Goal: Task Accomplishment & Management: Manage account settings

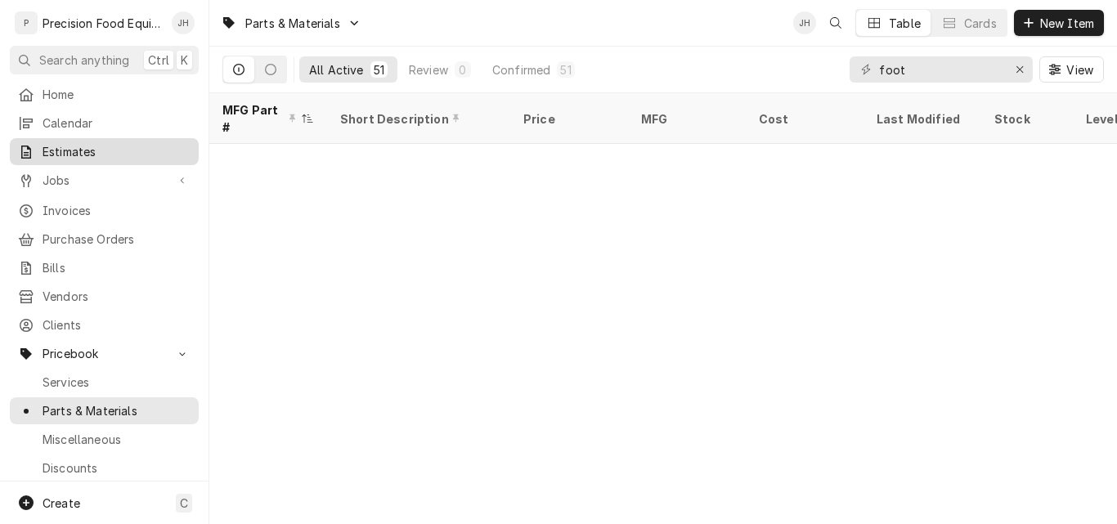
scroll to position [754, 0]
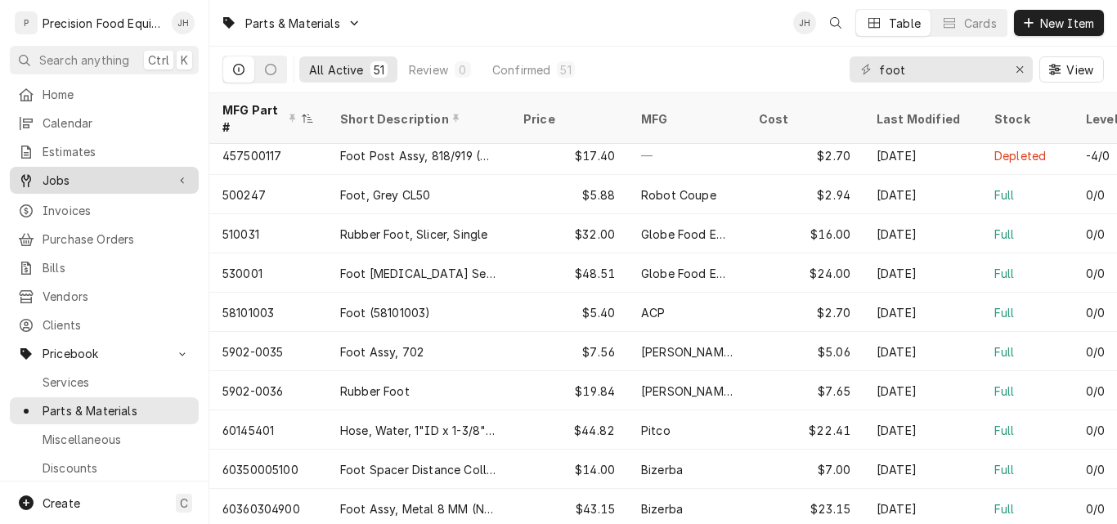
click at [65, 173] on span "Jobs" at bounding box center [104, 180] width 123 height 17
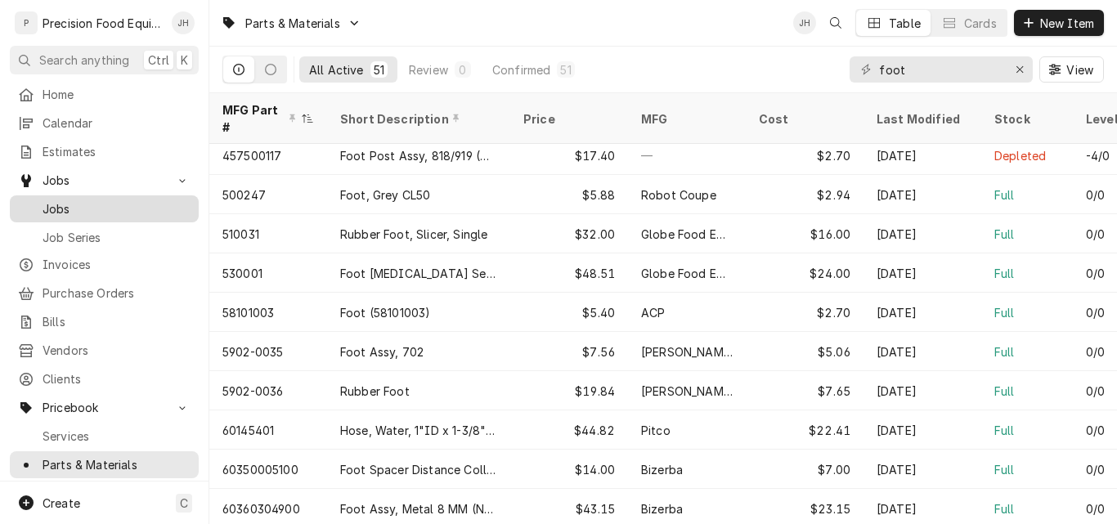
click at [62, 199] on div "Jobs" at bounding box center [104, 209] width 182 height 20
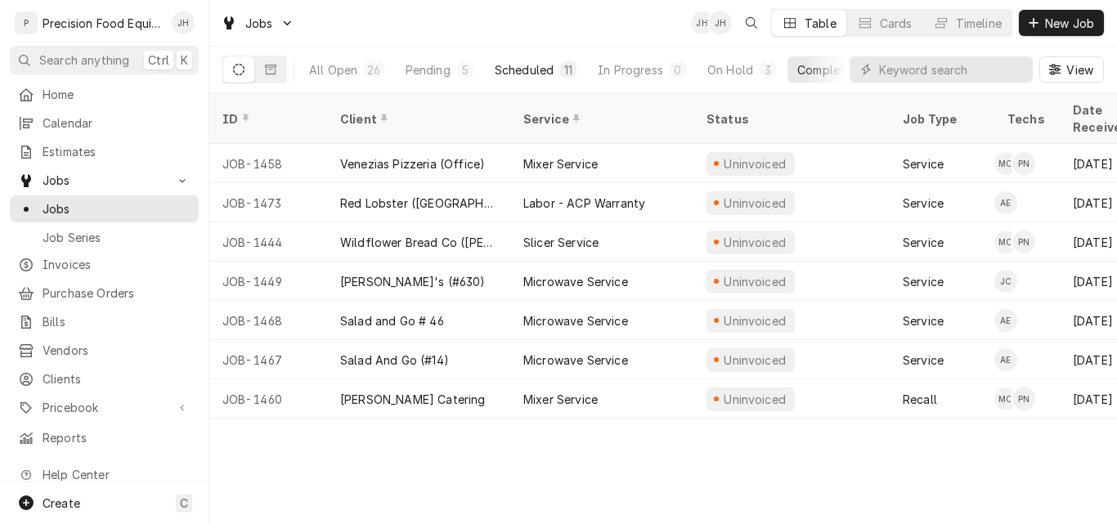
click at [528, 74] on div "Scheduled" at bounding box center [524, 69] width 59 height 17
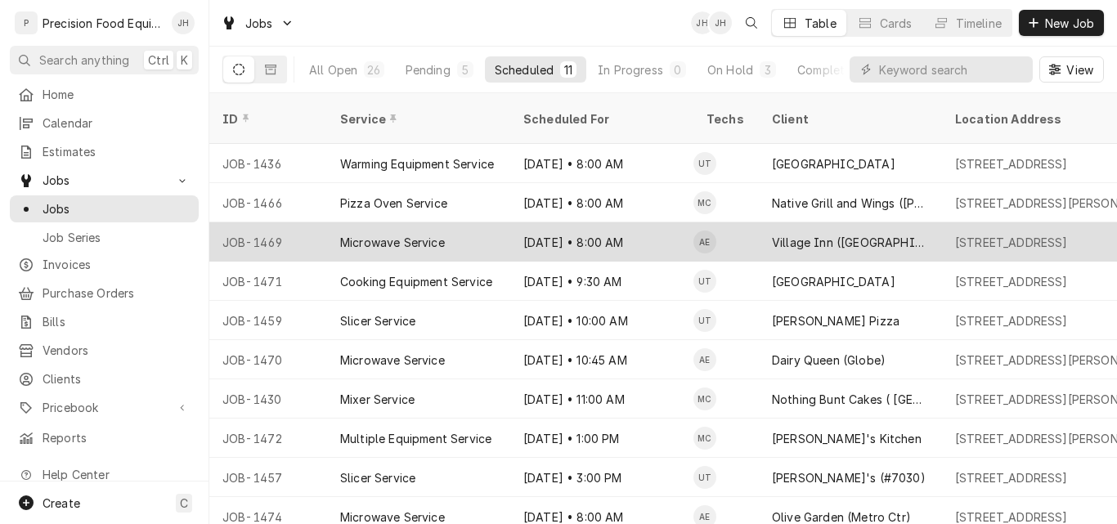
click at [641, 225] on div "Sep 16 • 8:00 AM" at bounding box center [601, 241] width 183 height 39
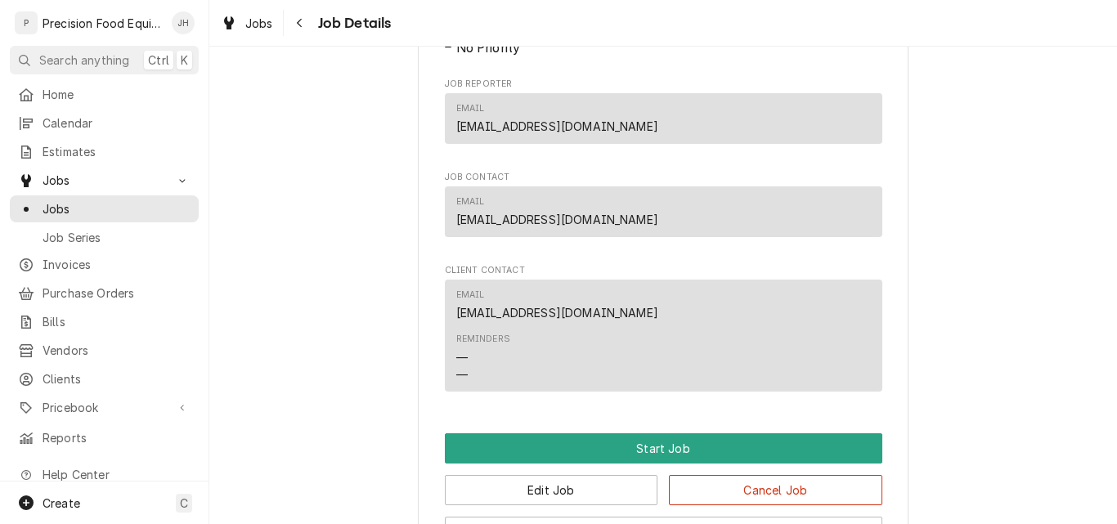
scroll to position [899, 0]
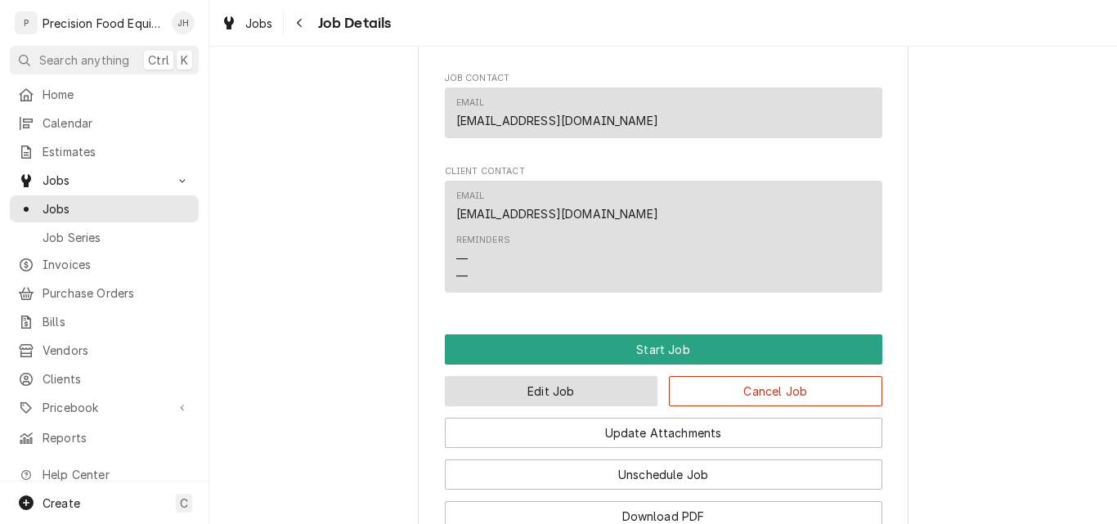
click at [547, 406] on button "Edit Job" at bounding box center [551, 391] width 213 height 30
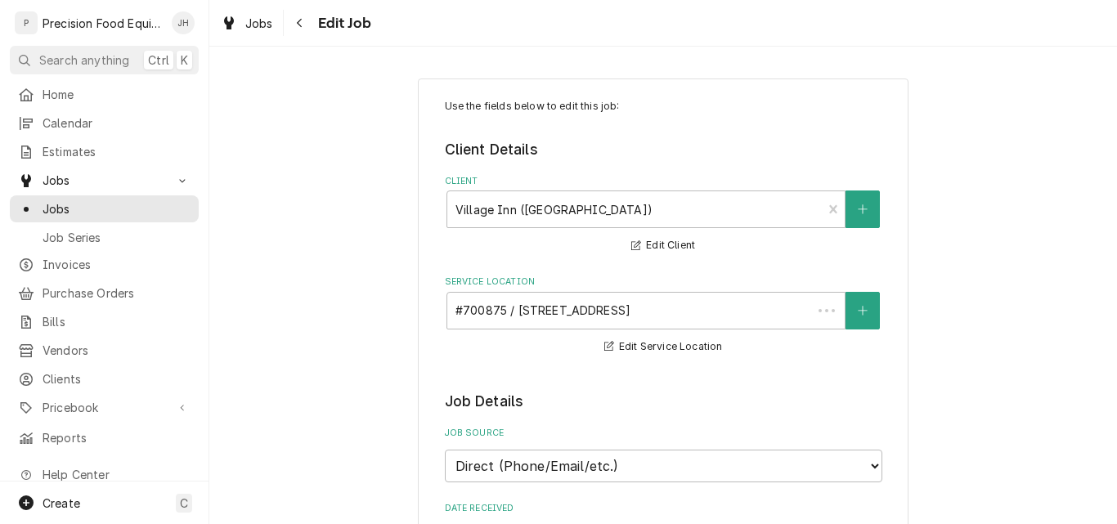
type textarea "x"
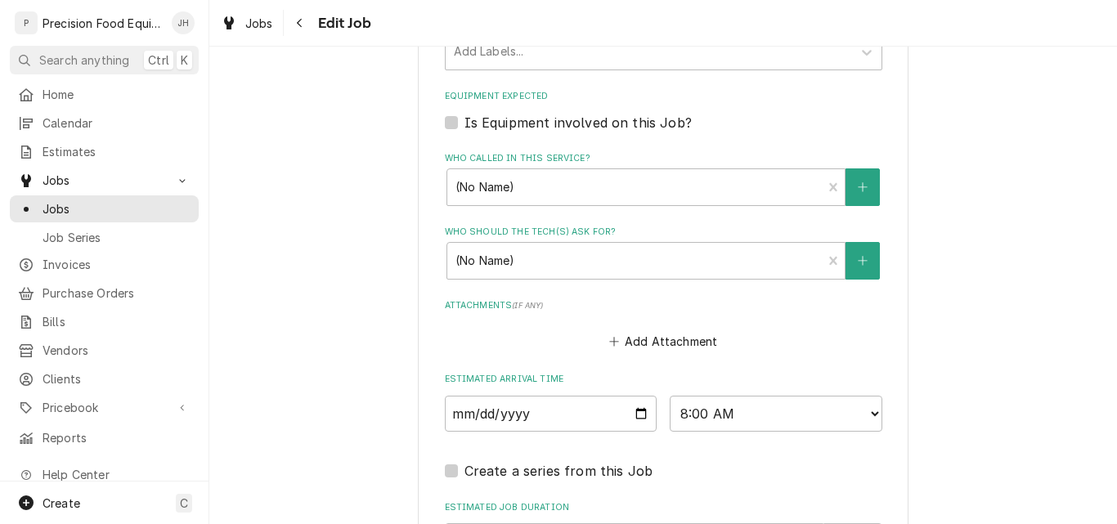
scroll to position [1226, 0]
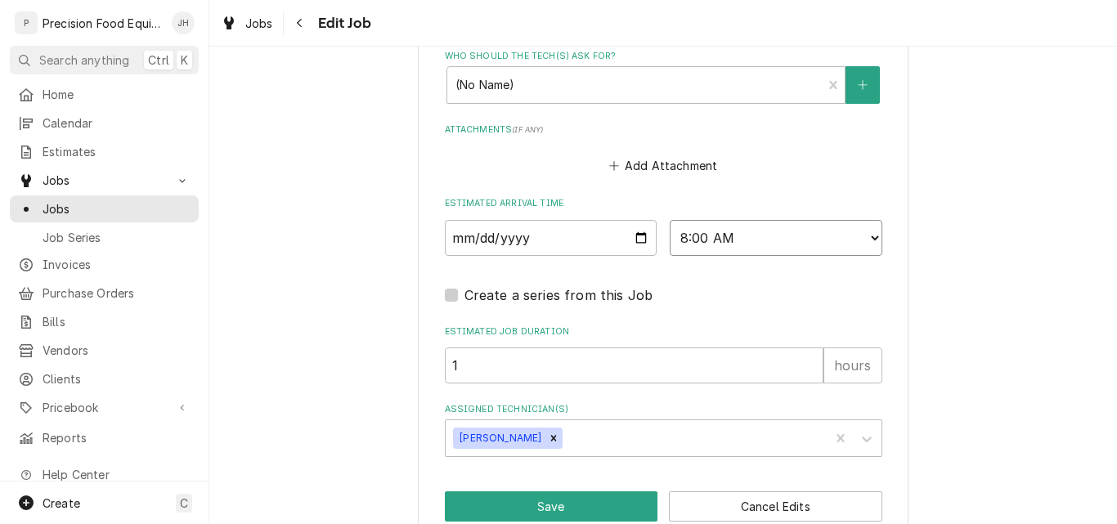
click at [764, 240] on select "AM / PM 6:00 AM 6:15 AM 6:30 AM 6:45 AM 7:00 AM 7:15 AM 7:30 AM 7:45 AM 8:00 AM…" at bounding box center [776, 238] width 213 height 36
select select "08:30:00"
click at [670, 220] on select "AM / PM 6:00 AM 6:15 AM 6:30 AM 6:45 AM 7:00 AM 7:15 AM 7:30 AM 7:45 AM 8:00 AM…" at bounding box center [776, 238] width 213 height 36
click at [532, 499] on button "Save" at bounding box center [551, 506] width 213 height 30
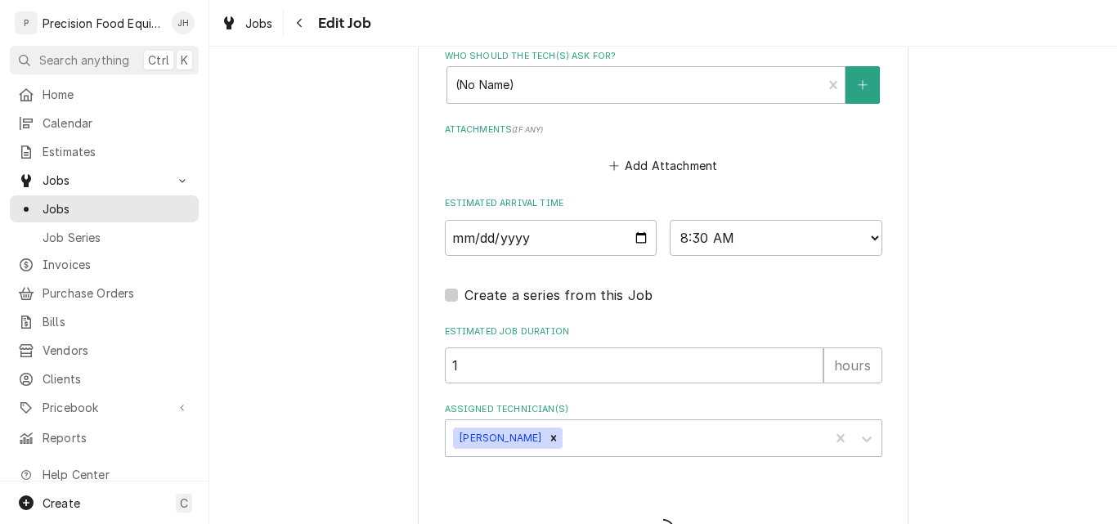
type textarea "x"
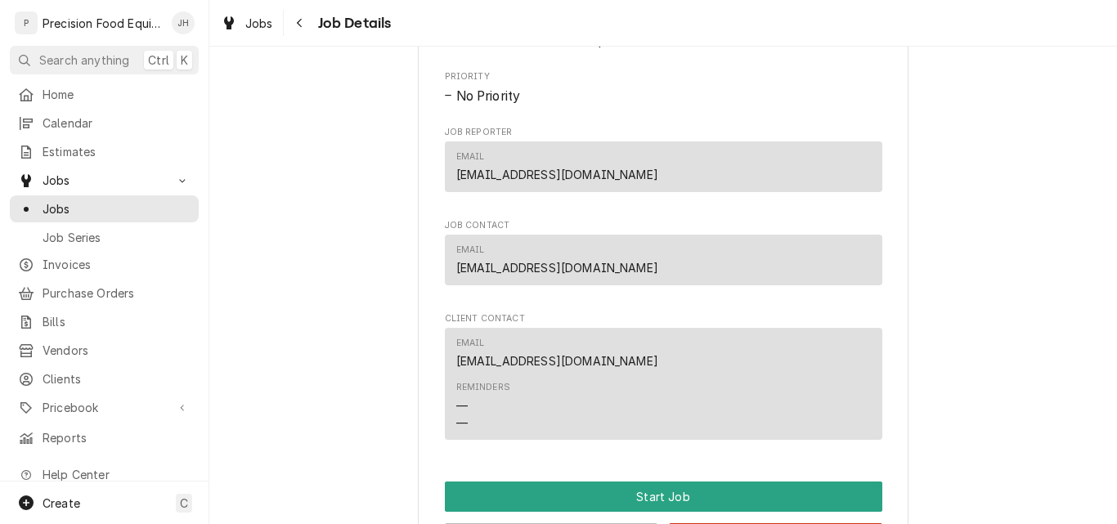
scroll to position [899, 0]
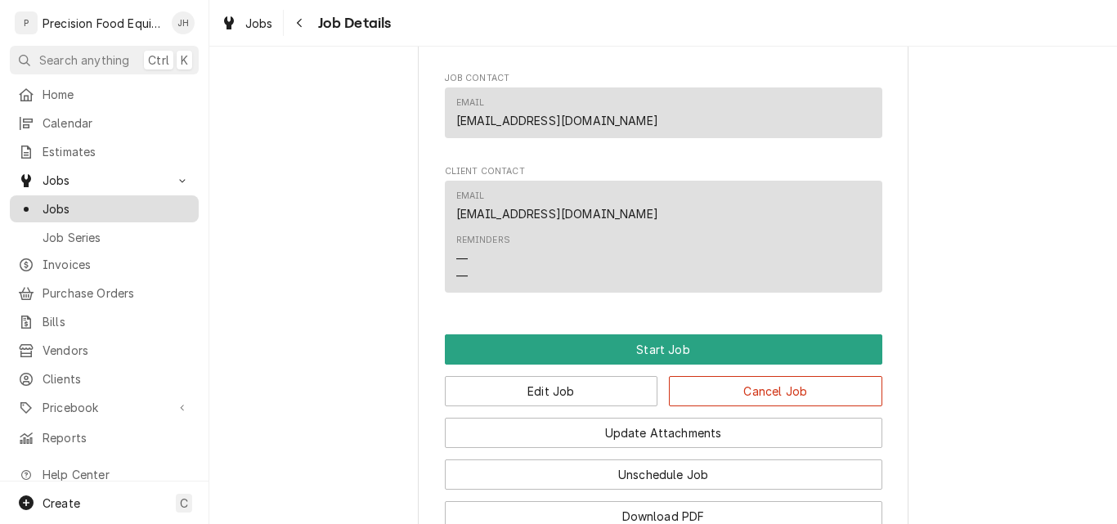
click at [73, 205] on span "Jobs" at bounding box center [117, 208] width 148 height 17
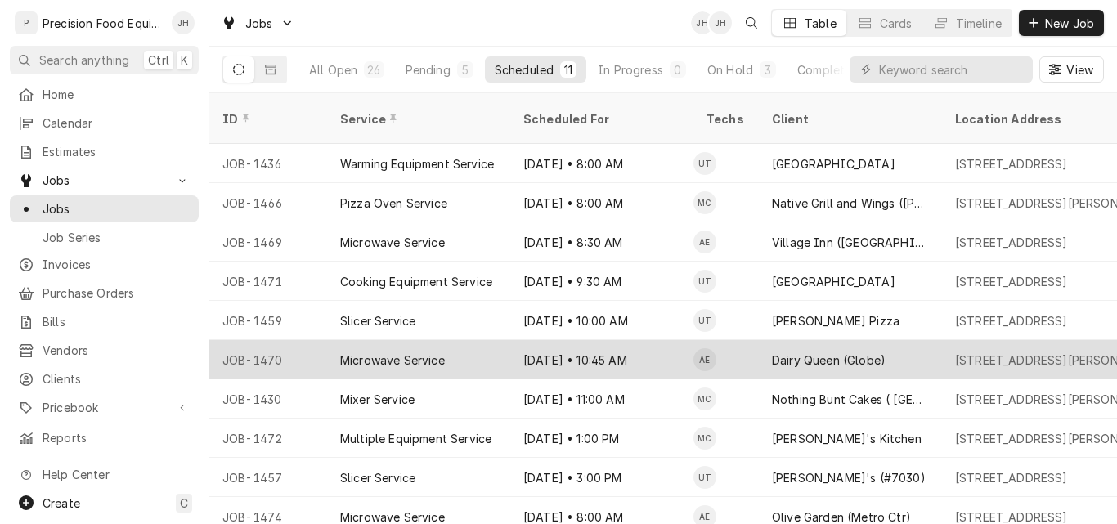
click at [660, 341] on div "Sep 16 • 10:45 AM" at bounding box center [601, 359] width 183 height 39
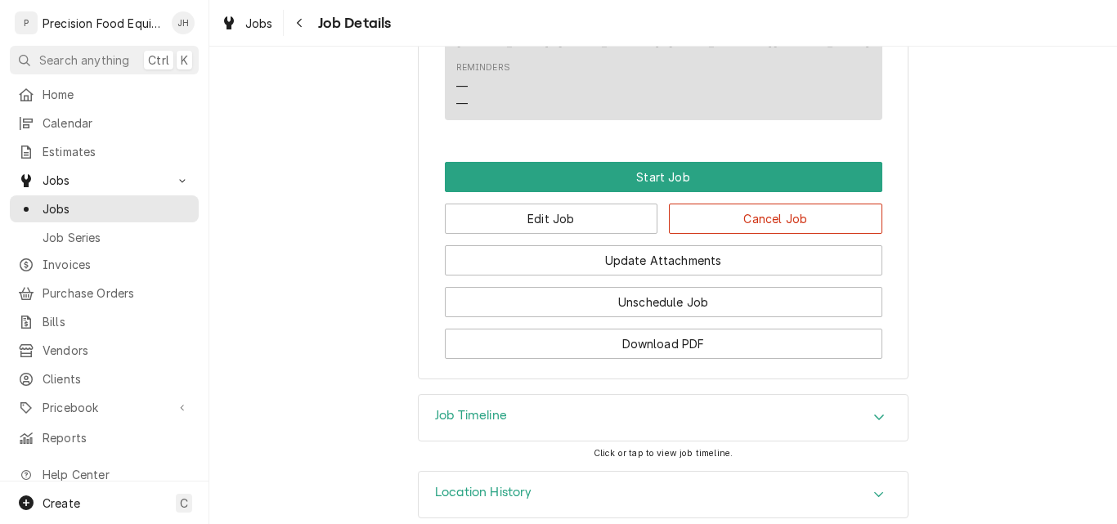
scroll to position [1115, 0]
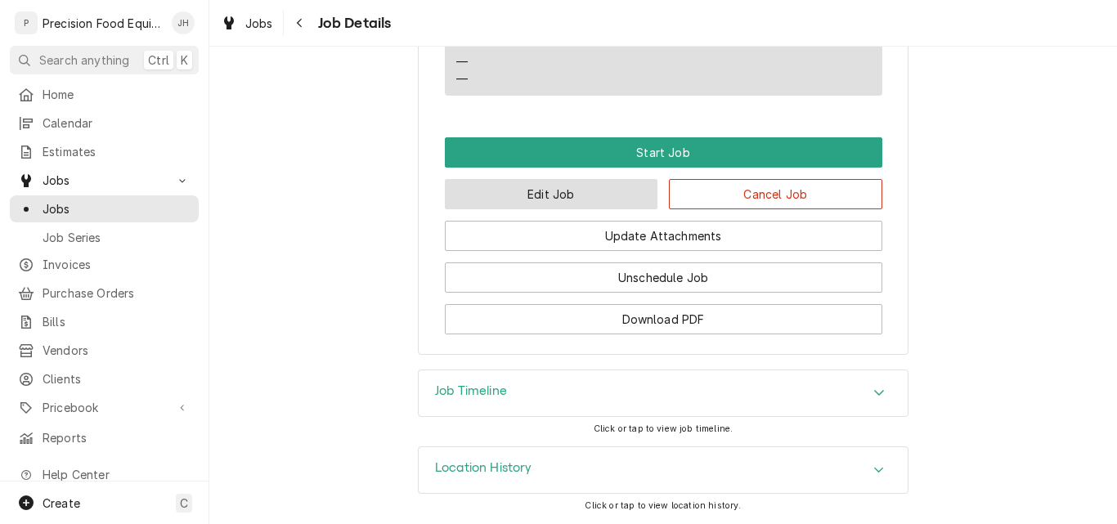
click at [582, 201] on button "Edit Job" at bounding box center [551, 194] width 213 height 30
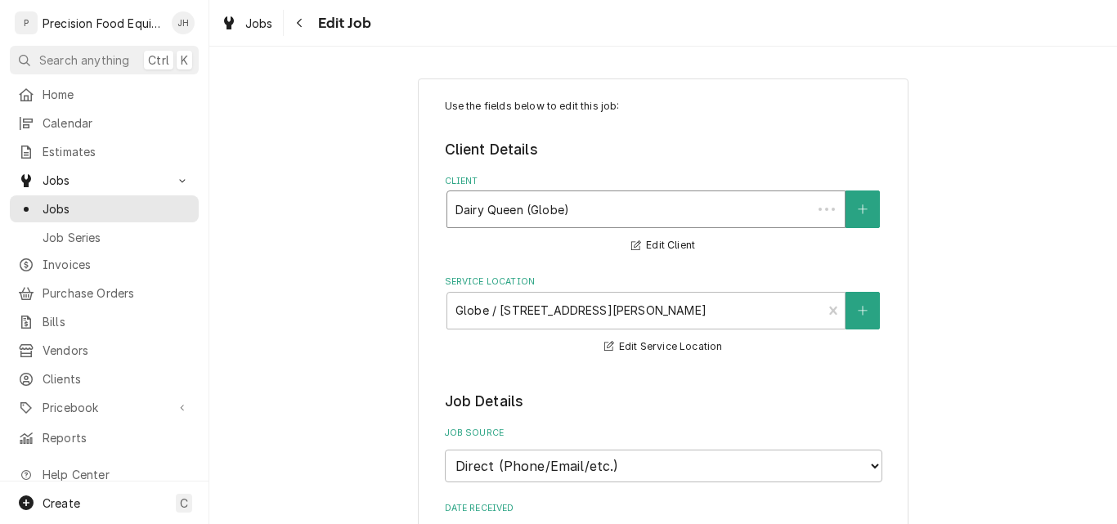
type textarea "x"
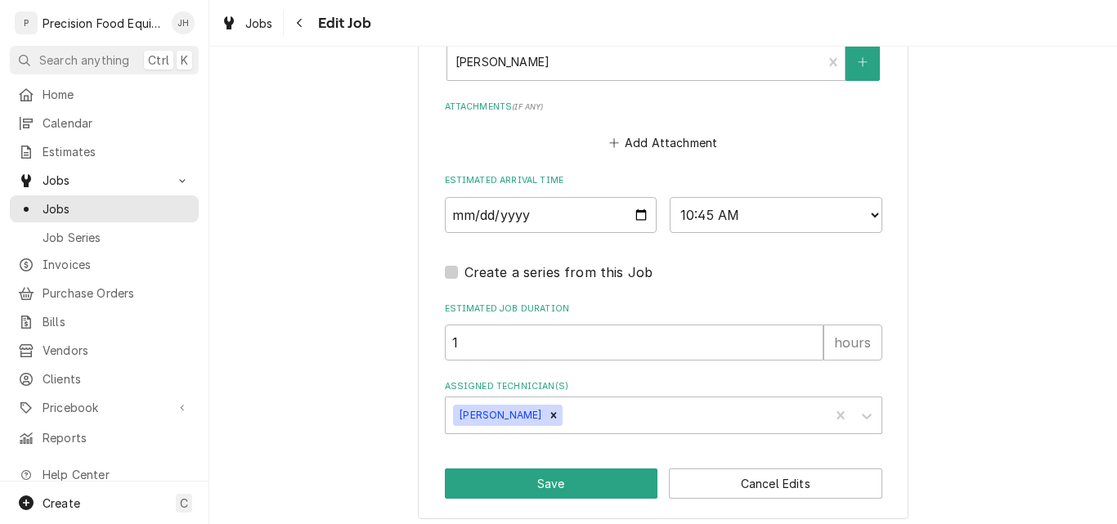
scroll to position [1259, 0]
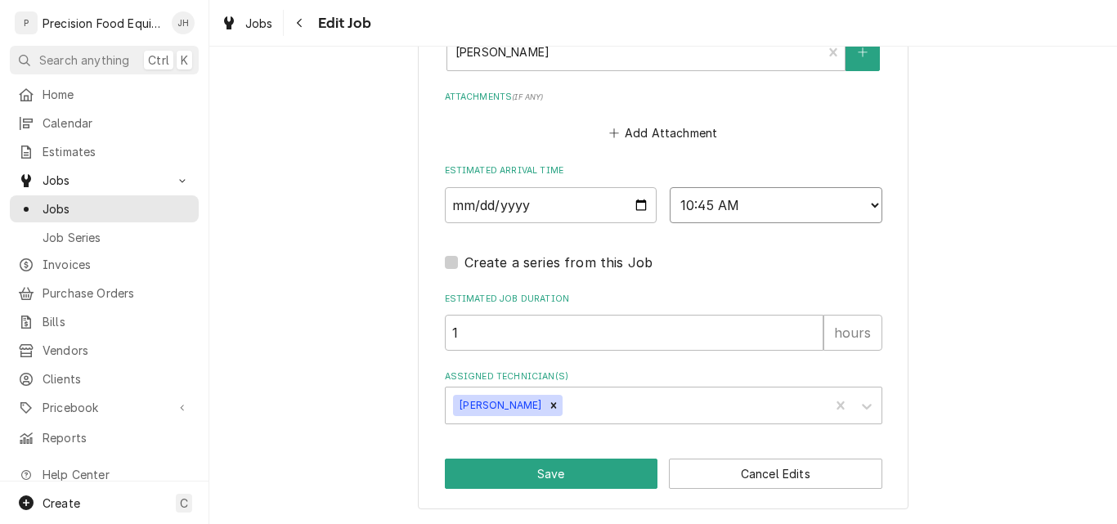
click at [782, 209] on select "AM / PM 6:00 AM 6:15 AM 6:30 AM 6:45 AM 7:00 AM 7:15 AM 7:30 AM 7:45 AM 8:00 AM…" at bounding box center [776, 205] width 213 height 36
select select "11:15:00"
click at [670, 187] on select "AM / PM 6:00 AM 6:15 AM 6:30 AM 6:45 AM 7:00 AM 7:15 AM 7:30 AM 7:45 AM 8:00 AM…" at bounding box center [776, 205] width 213 height 36
type textarea "x"
click at [763, 210] on select "AM / PM 6:00 AM 6:15 AM 6:30 AM 6:45 AM 7:00 AM 7:15 AM 7:30 AM 7:45 AM 8:00 AM…" at bounding box center [776, 205] width 213 height 36
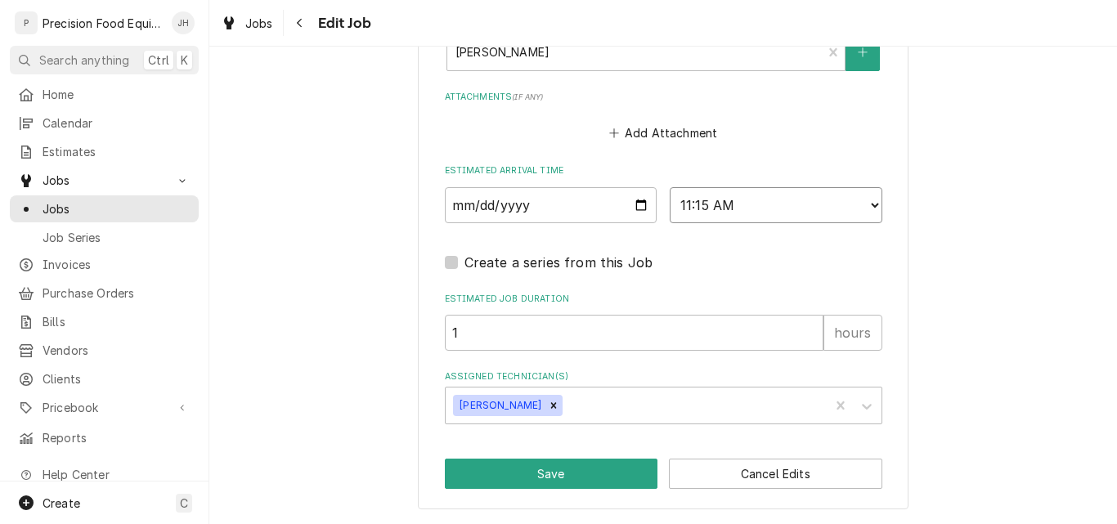
select select "11:00:00"
click at [670, 187] on select "AM / PM 6:00 AM 6:15 AM 6:30 AM 6:45 AM 7:00 AM 7:15 AM 7:30 AM 7:45 AM 8:00 AM…" at bounding box center [776, 205] width 213 height 36
click at [544, 464] on button "Save" at bounding box center [551, 474] width 213 height 30
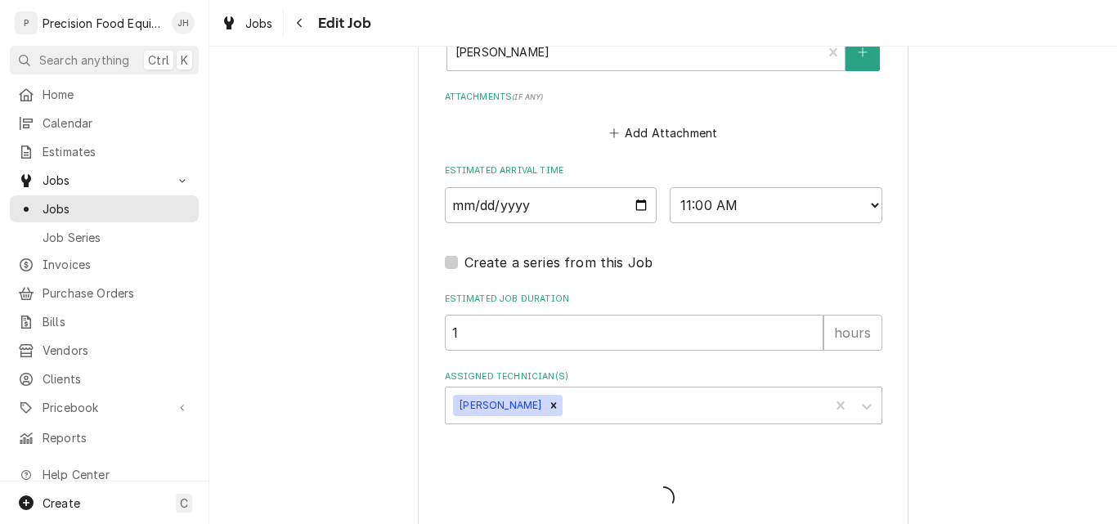
type textarea "x"
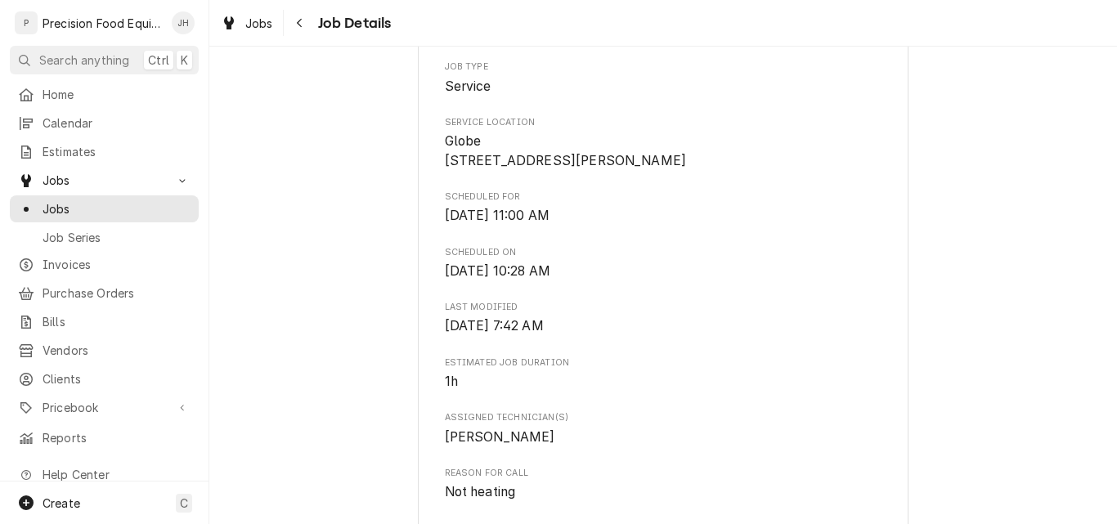
scroll to position [327, 0]
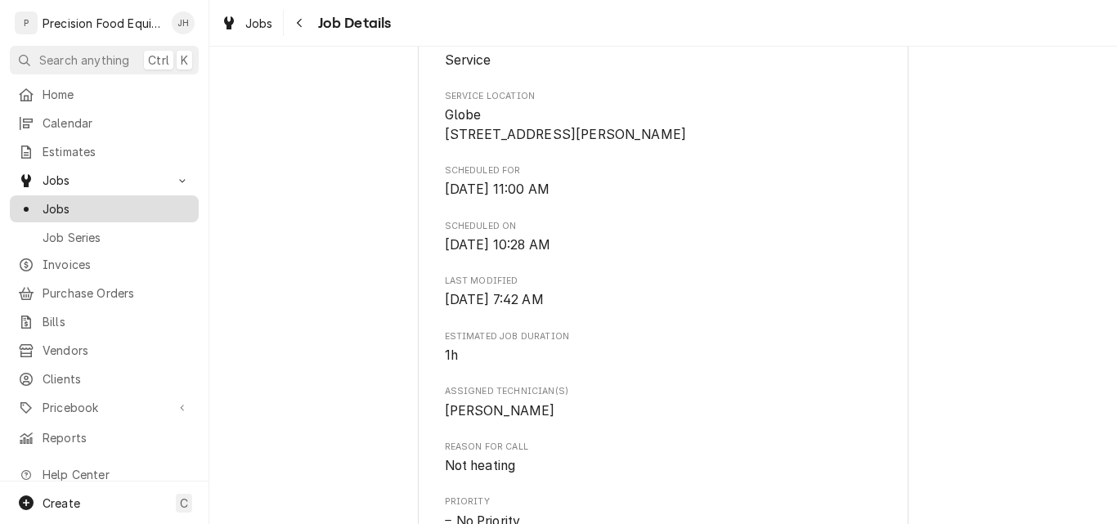
click at [70, 200] on span "Jobs" at bounding box center [117, 208] width 148 height 17
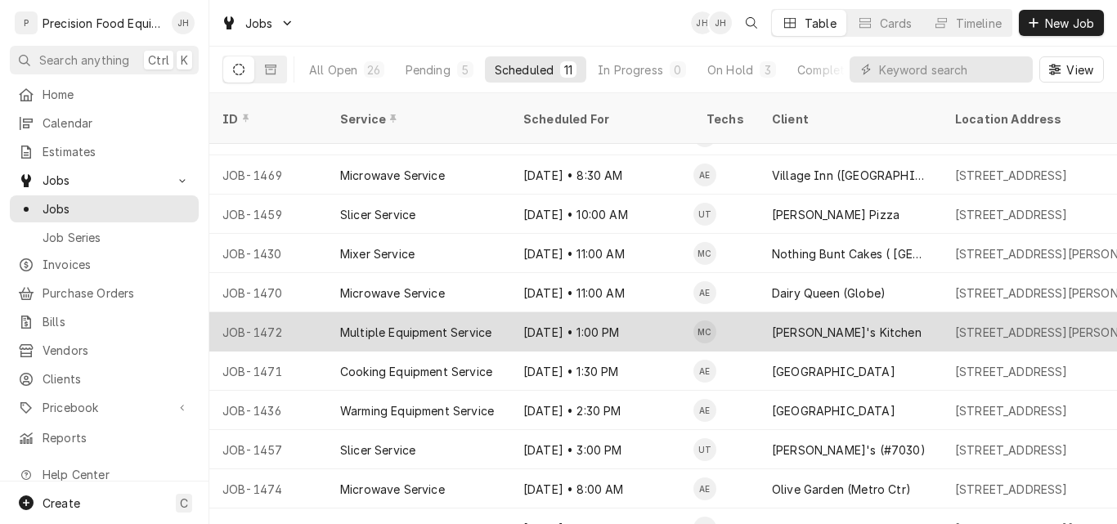
scroll to position [43, 0]
